Goal: Transaction & Acquisition: Subscribe to service/newsletter

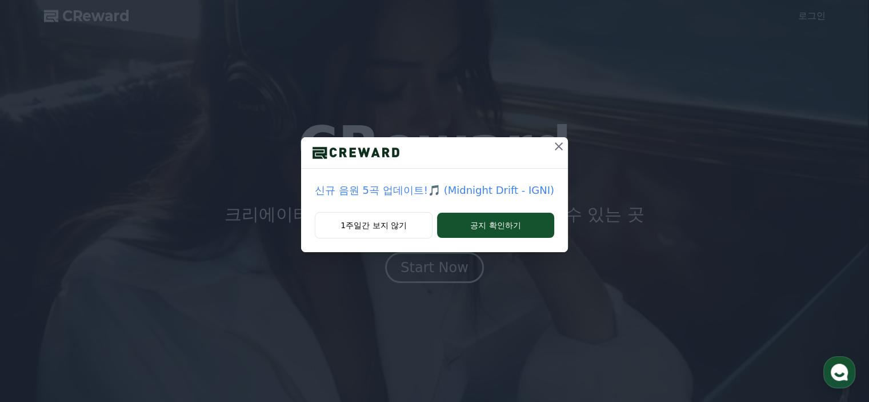
click at [555, 146] on icon at bounding box center [559, 146] width 8 height 8
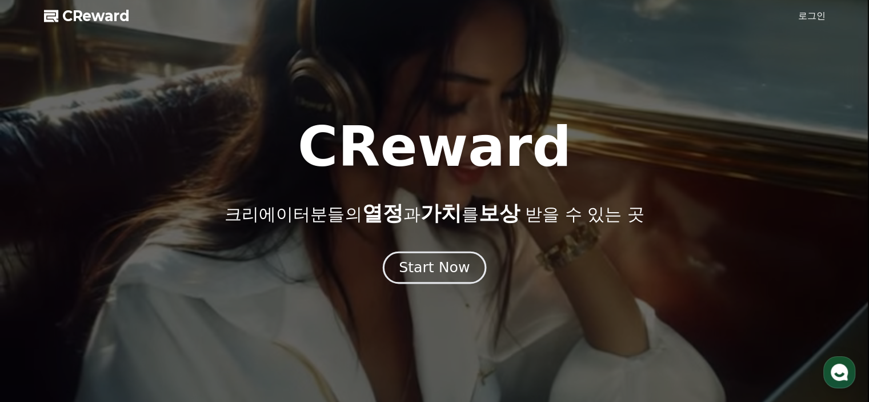
click at [439, 269] on div "Start Now" at bounding box center [434, 267] width 71 height 19
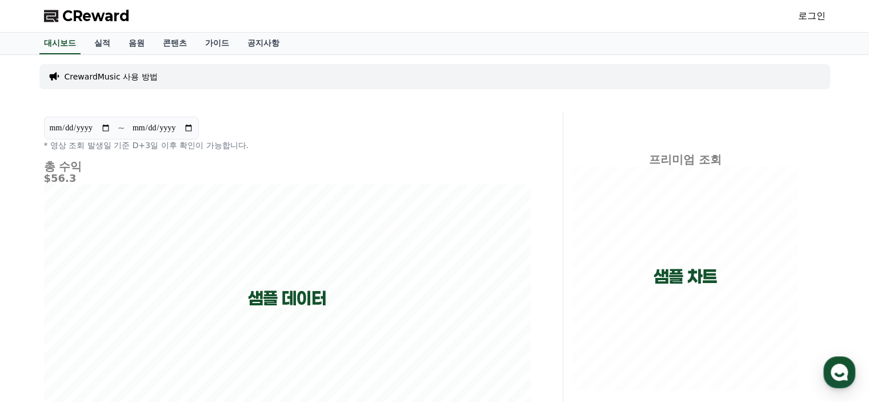
click at [814, 14] on link "로그인" at bounding box center [811, 16] width 27 height 14
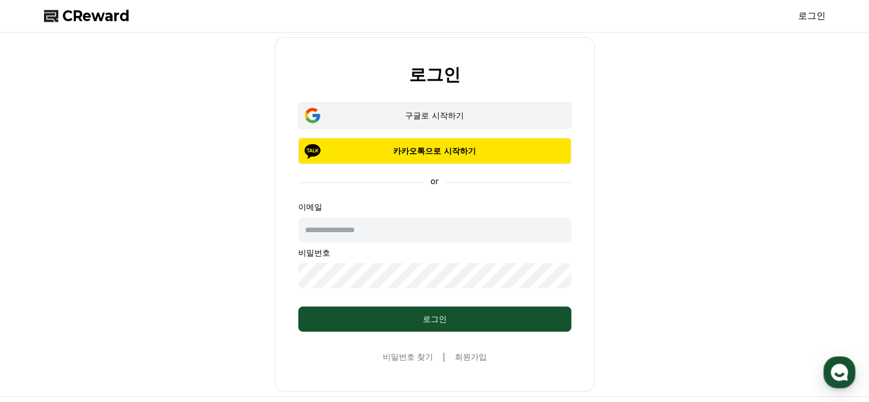
click at [514, 121] on button "구글로 시작하기" at bounding box center [434, 115] width 273 height 26
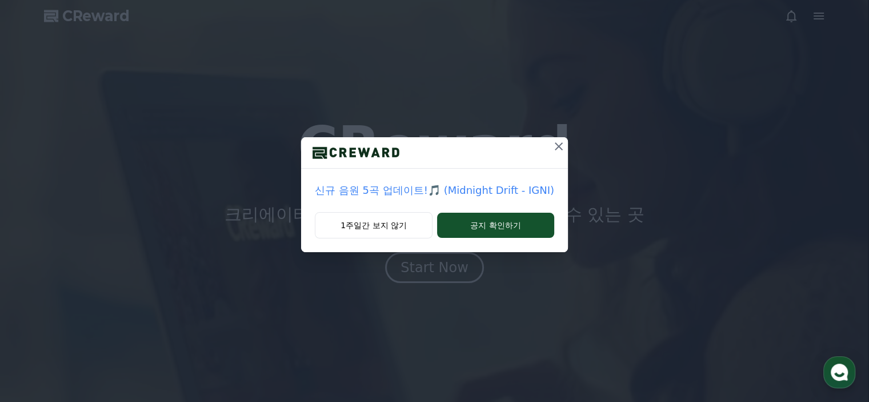
click at [553, 146] on icon at bounding box center [559, 146] width 14 height 14
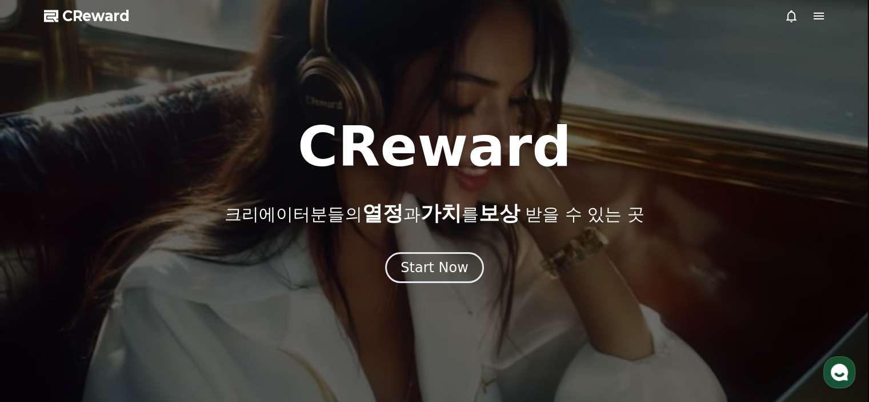
click at [818, 17] on icon at bounding box center [819, 16] width 14 height 14
